Goal: Information Seeking & Learning: Compare options

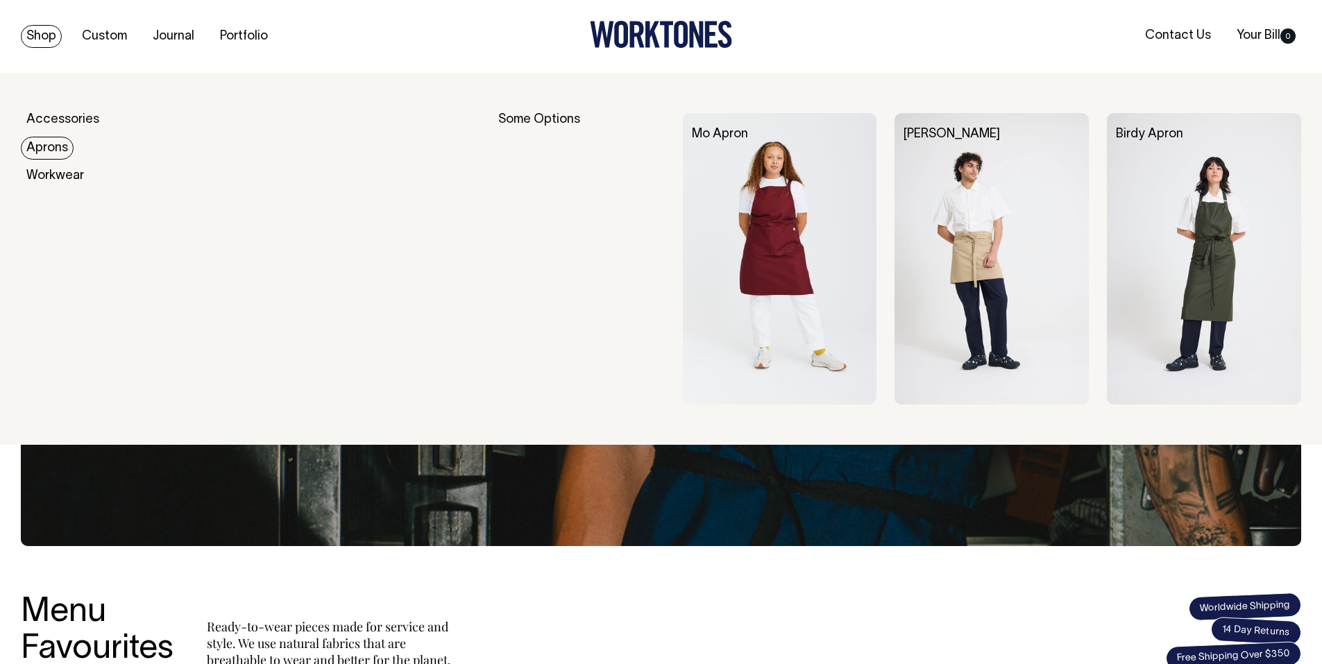
click at [56, 153] on link "Aprons" at bounding box center [47, 148] width 53 height 23
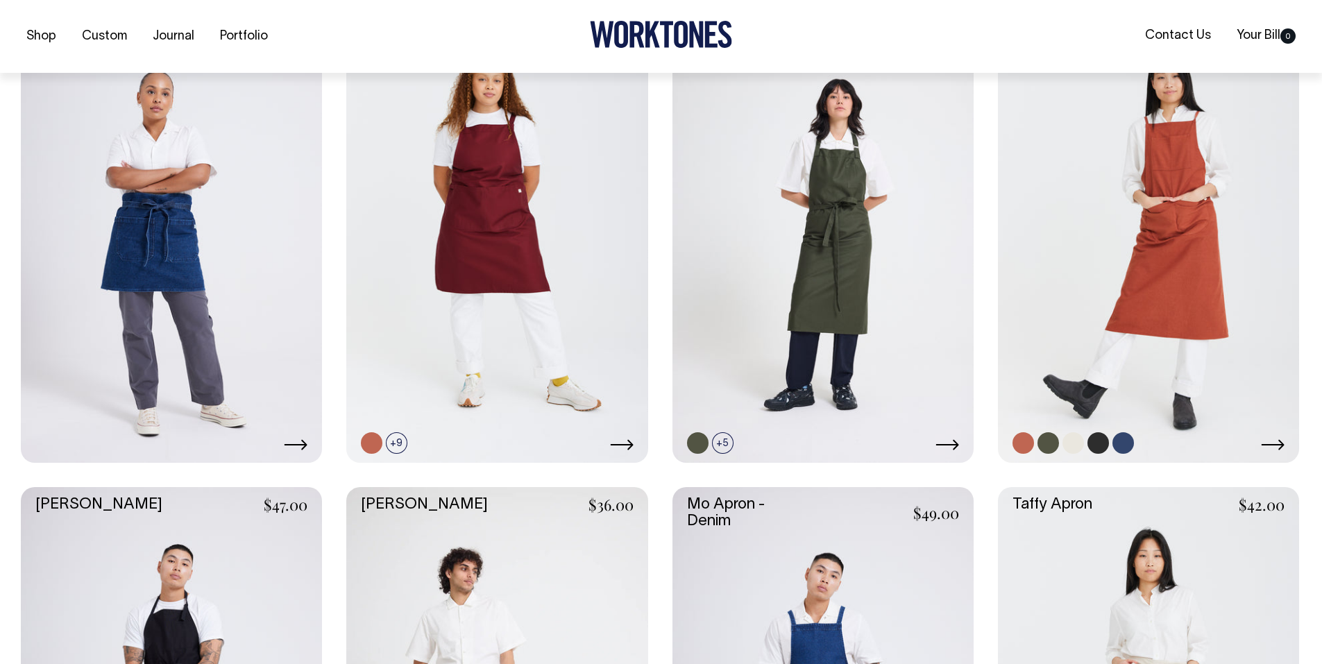
click at [1061, 260] on link at bounding box center [1148, 237] width 301 height 452
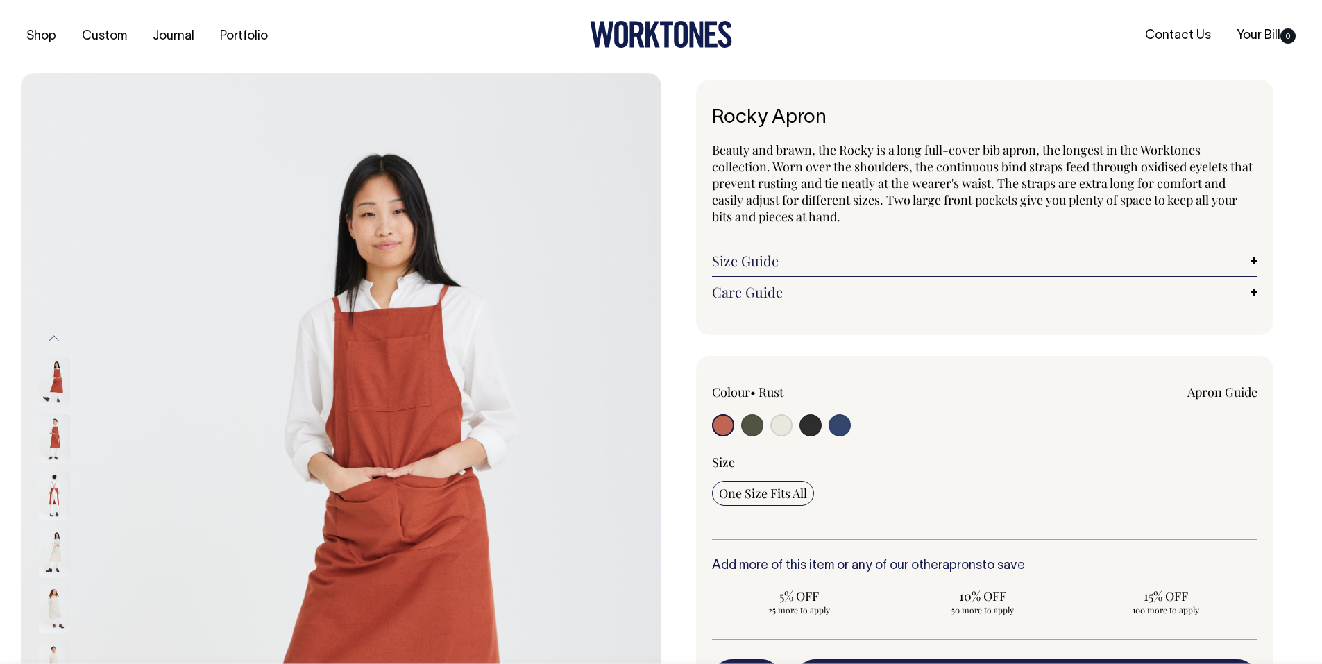
click at [763, 426] on input "radio" at bounding box center [752, 425] width 22 height 22
radio input "true"
select select "Olive"
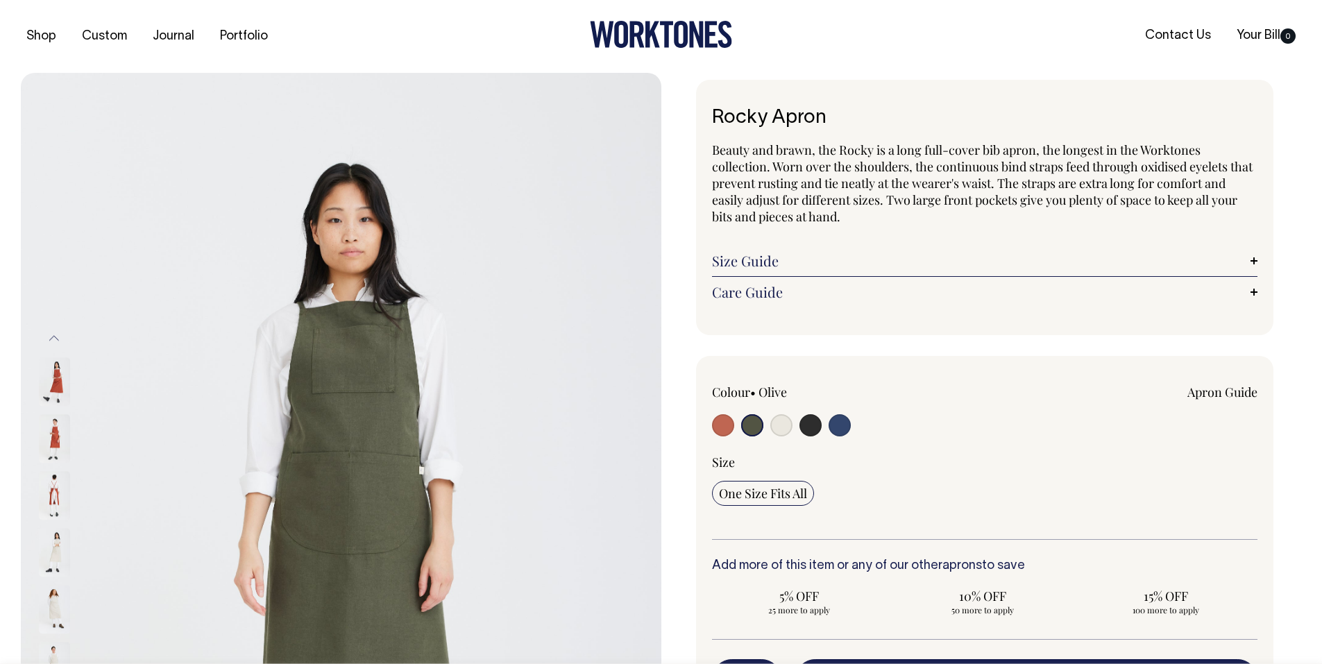
click at [781, 428] on input "radio" at bounding box center [781, 425] width 22 height 22
radio input "true"
select select "Natural"
click at [791, 426] on input "radio" at bounding box center [781, 425] width 22 height 22
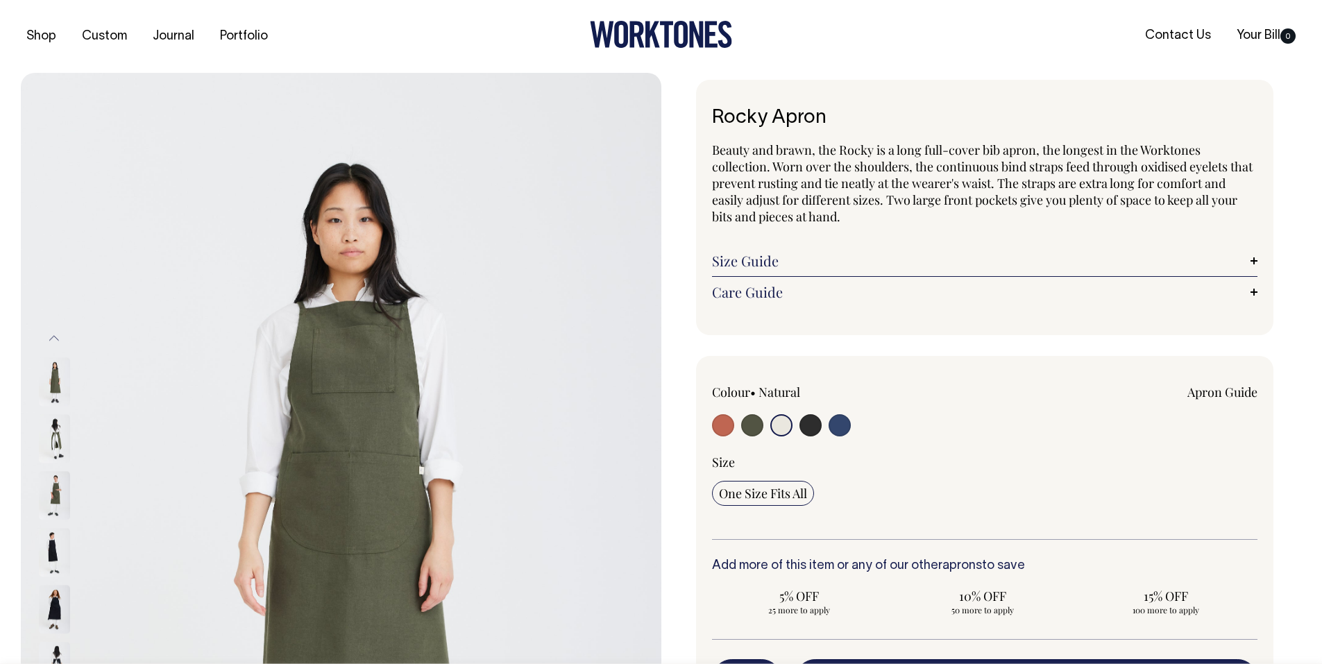
click at [812, 428] on input "radio" at bounding box center [811, 425] width 22 height 22
radio input "true"
select select "Charcoal"
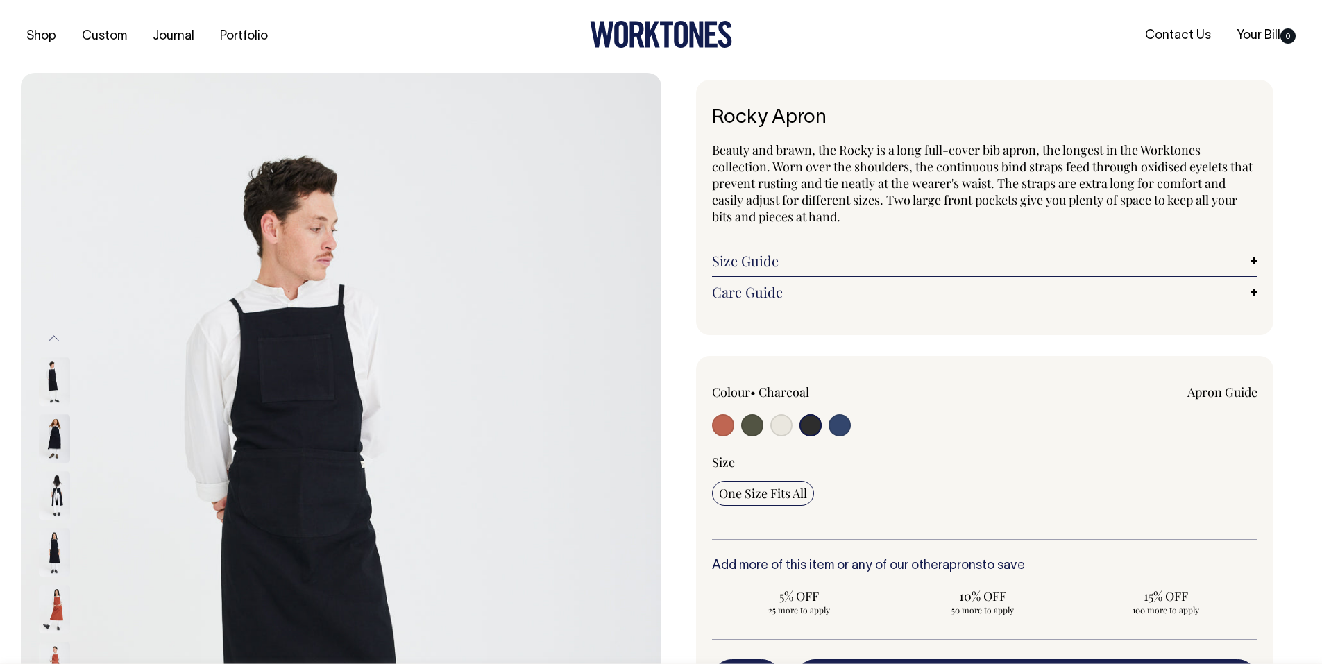
click at [777, 424] on input "radio" at bounding box center [781, 425] width 22 height 22
radio input "true"
select select "Natural"
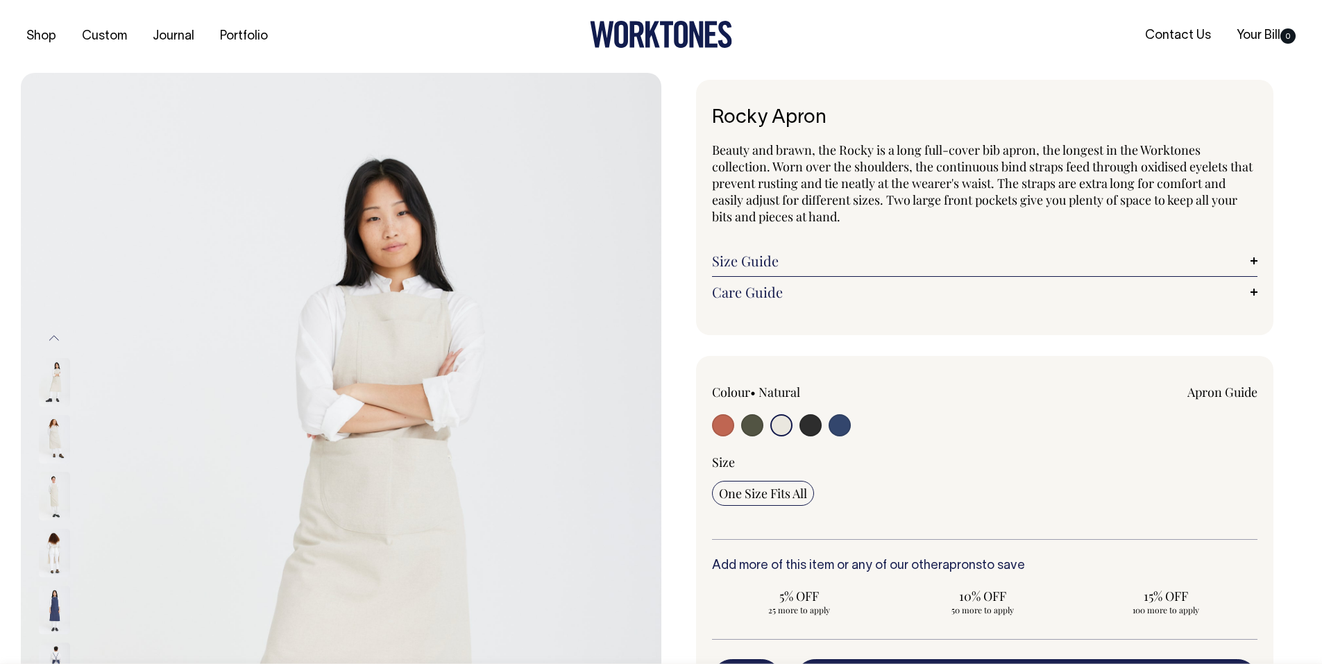
click at [360, 453] on img at bounding box center [341, 553] width 641 height 961
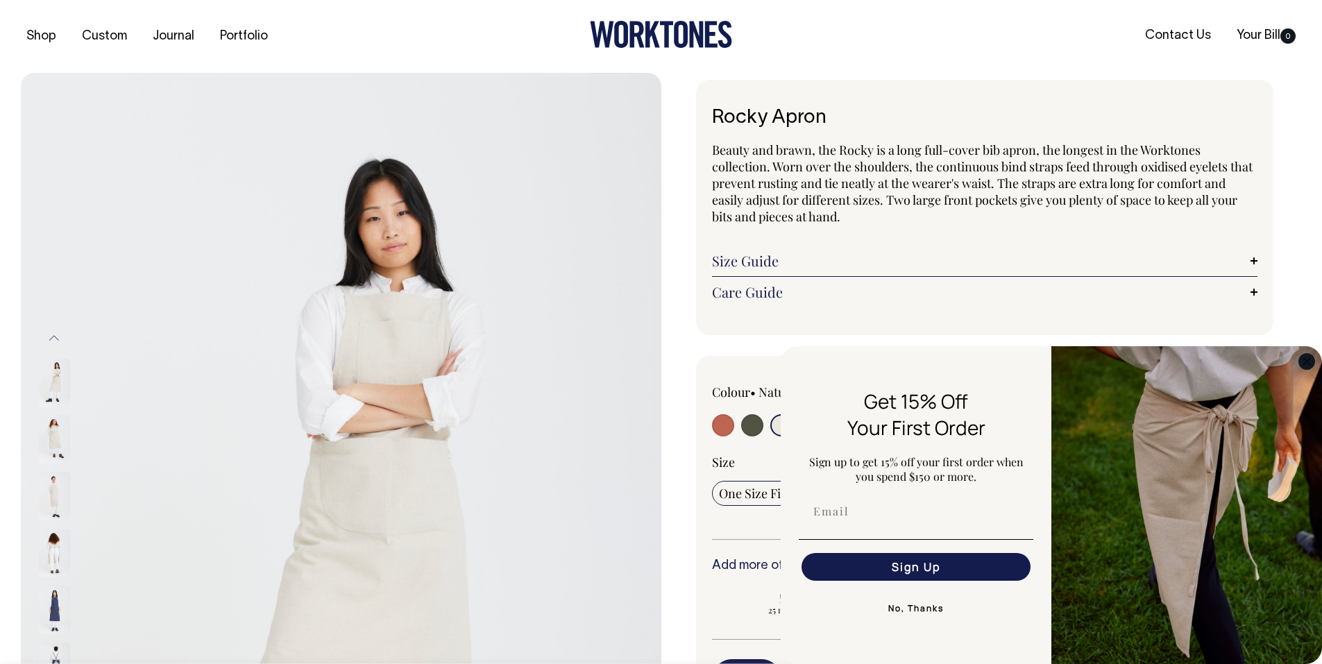
click at [1306, 364] on circle "Close dialog" at bounding box center [1307, 361] width 16 height 16
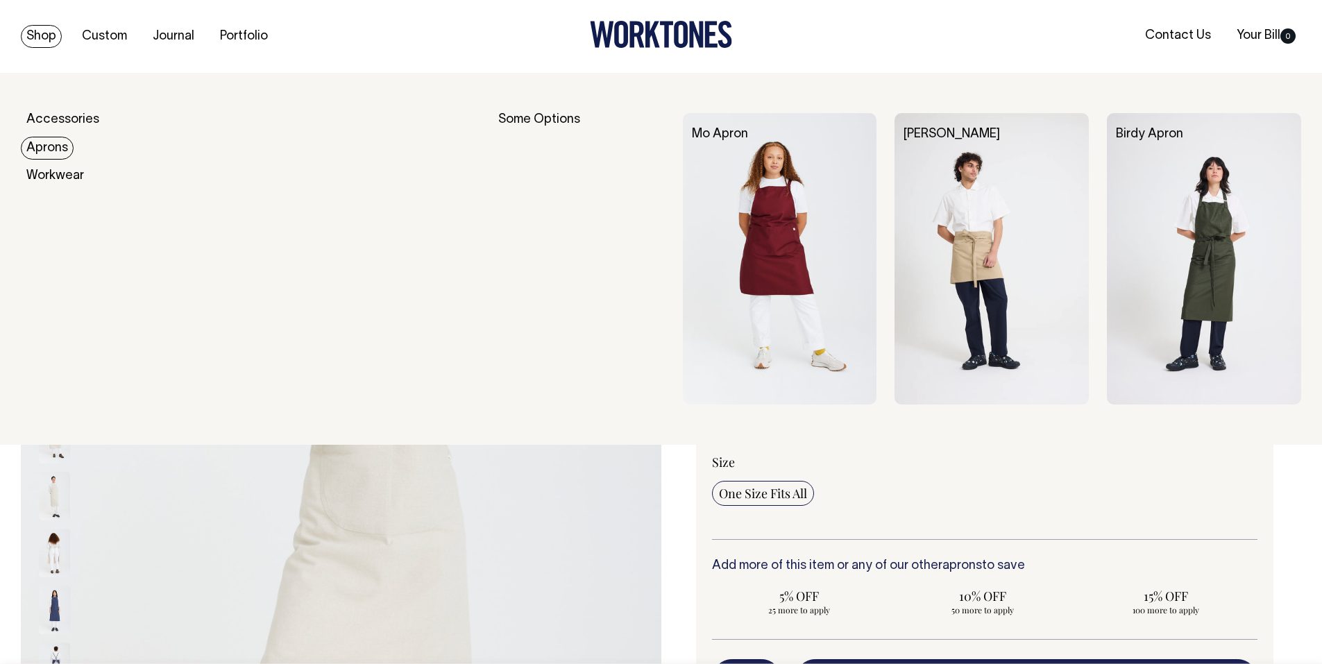
click at [53, 145] on link "Aprons" at bounding box center [47, 148] width 53 height 23
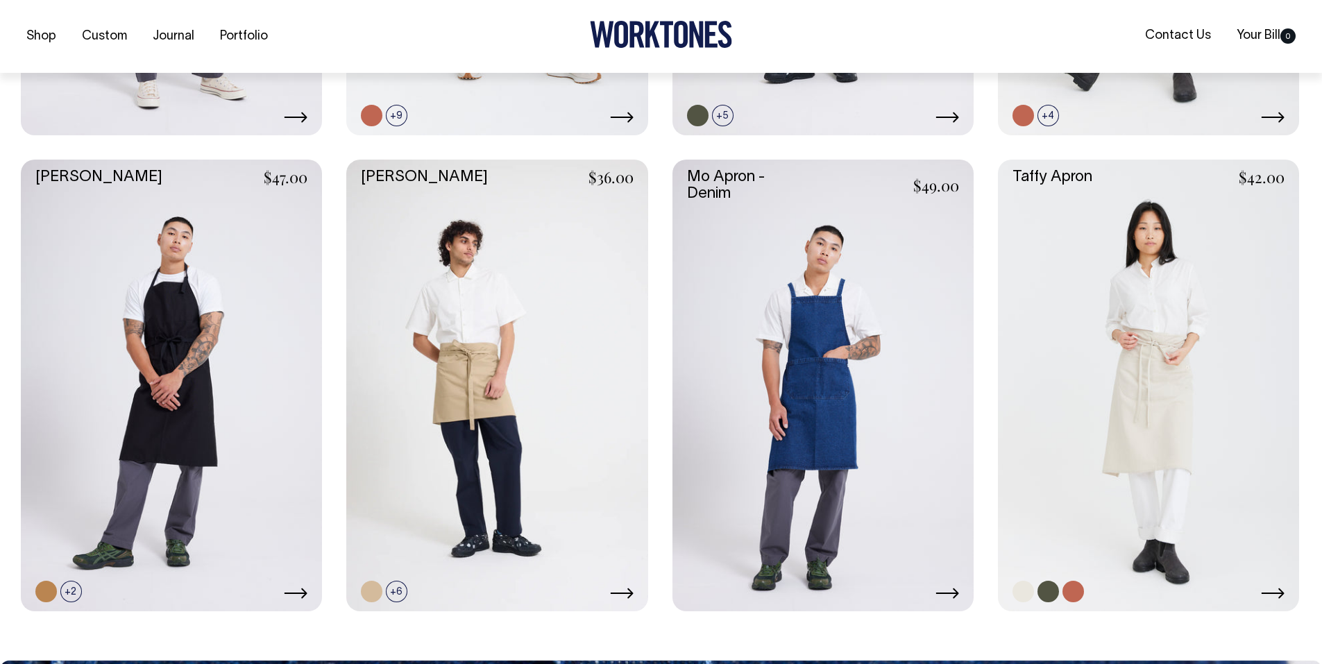
scroll to position [744, 0]
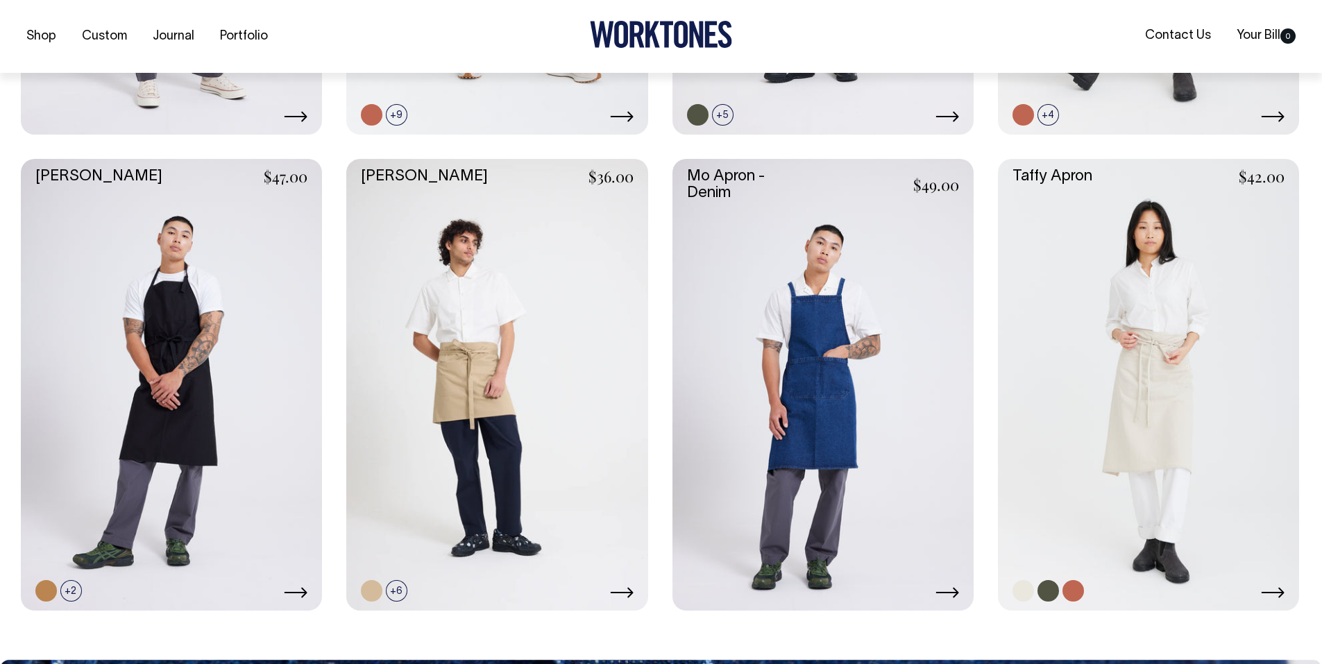
click at [1136, 439] on link at bounding box center [1148, 385] width 301 height 452
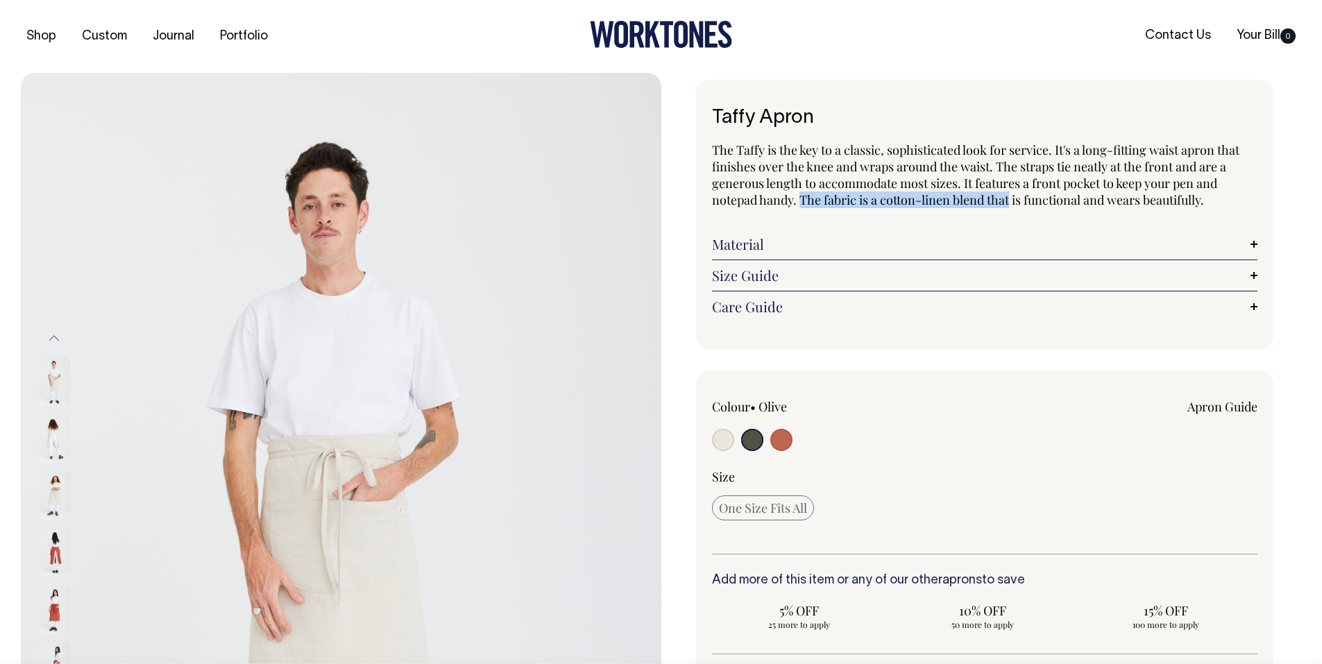
drag, startPoint x: 802, startPoint y: 203, endPoint x: 1013, endPoint y: 193, distance: 212.0
click at [1013, 193] on span "The Taffy is the key to a classic, sophisticated look for service. It's a long-…" at bounding box center [976, 175] width 528 height 67
click at [874, 168] on span "The Taffy is the key to a classic, sophisticated look for service. It's a long-…" at bounding box center [976, 175] width 528 height 67
